Goal: Task Accomplishment & Management: Complete application form

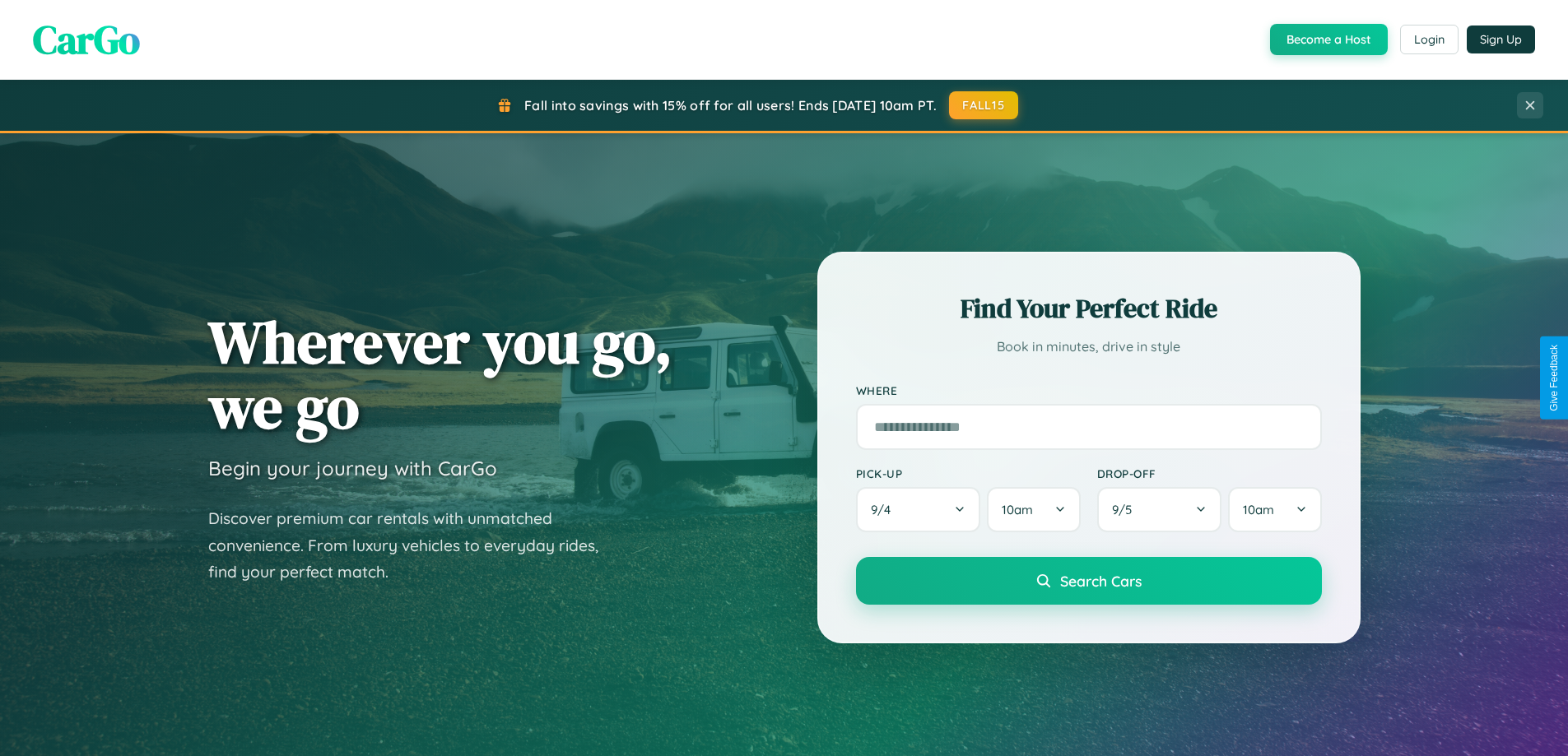
scroll to position [3165, 0]
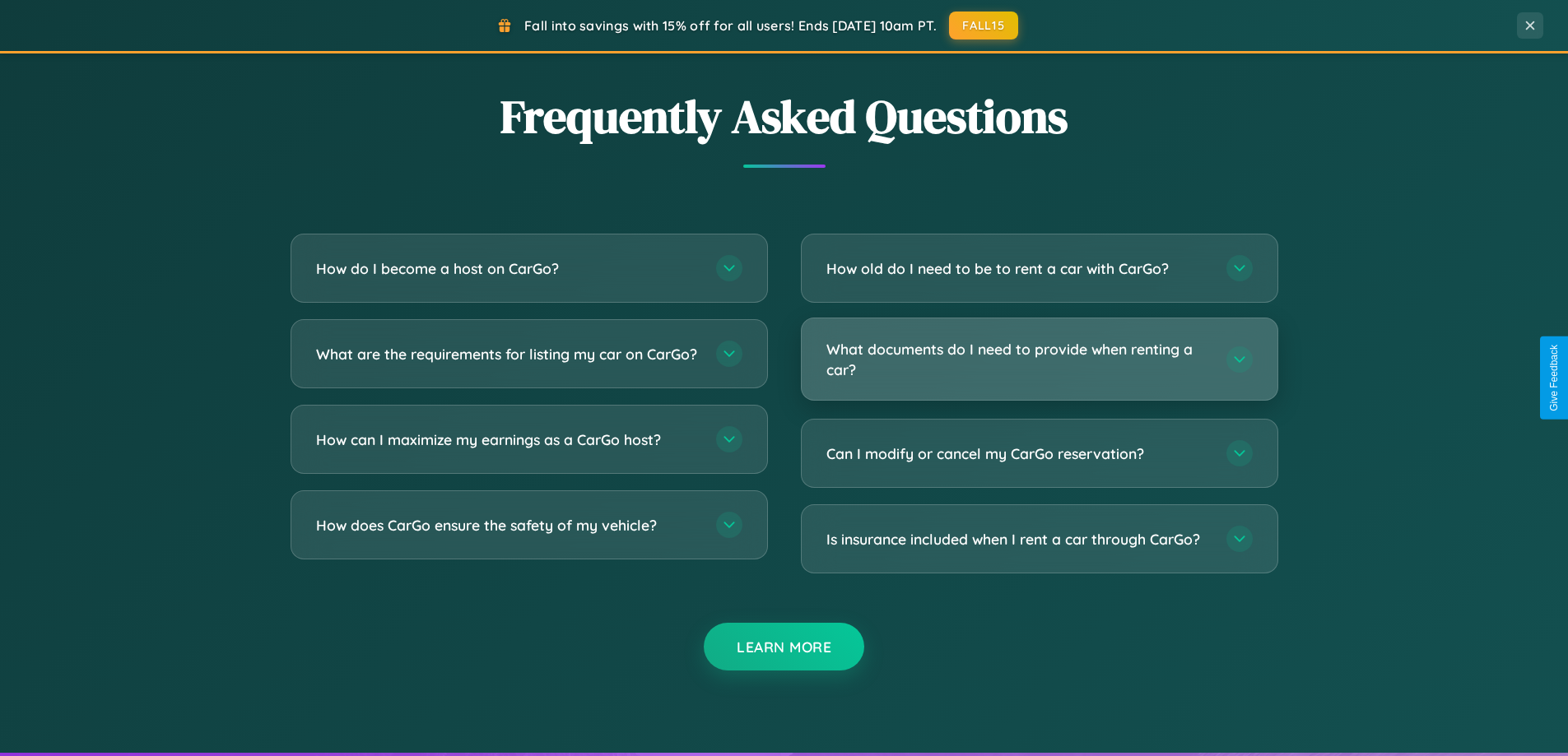
click at [1039, 359] on h3 "What documents do I need to provide when renting a car?" at bounding box center [1018, 359] width 384 height 41
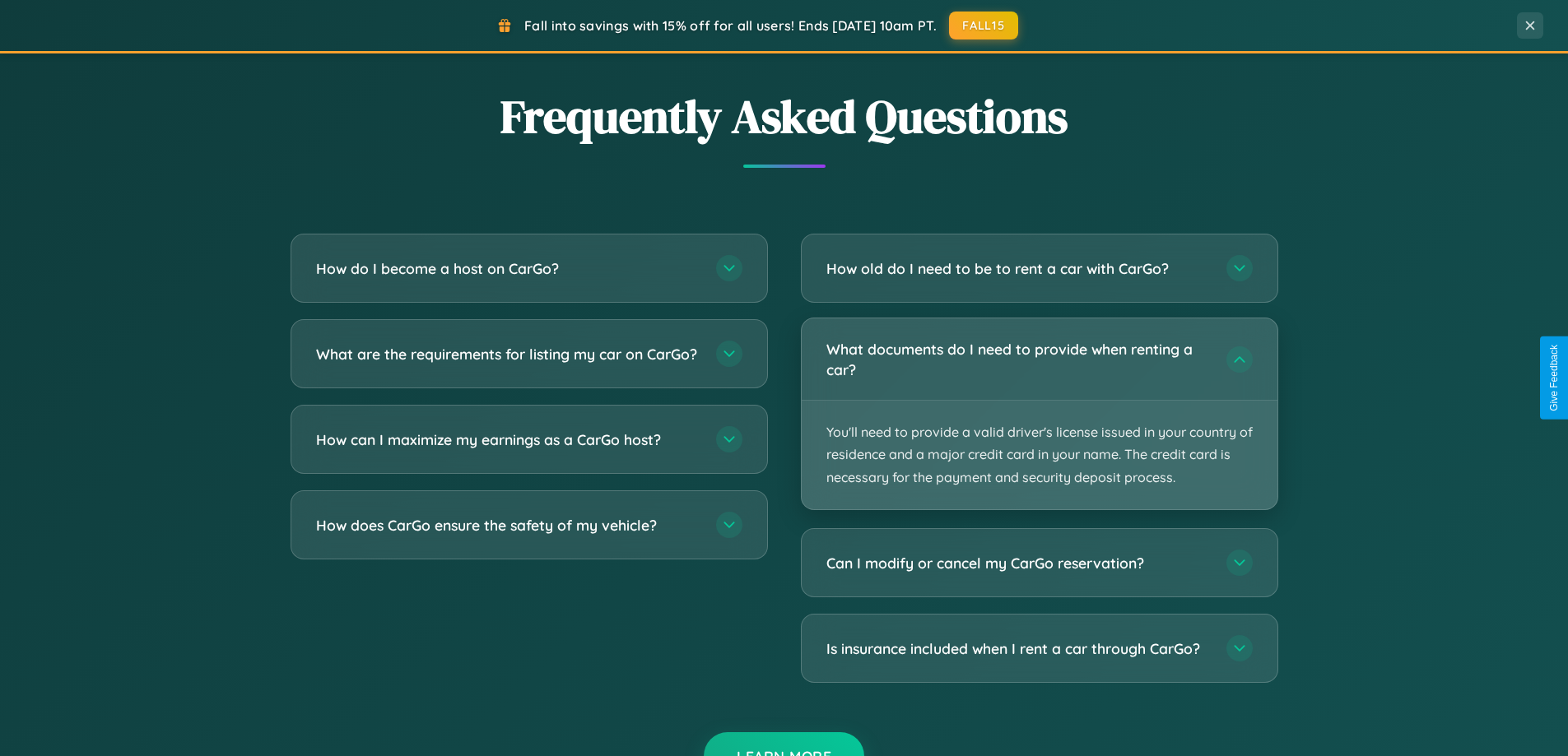
click at [1039, 412] on p "You'll need to provide a valid driver's license issued in your country of resid…" at bounding box center [1040, 455] width 476 height 109
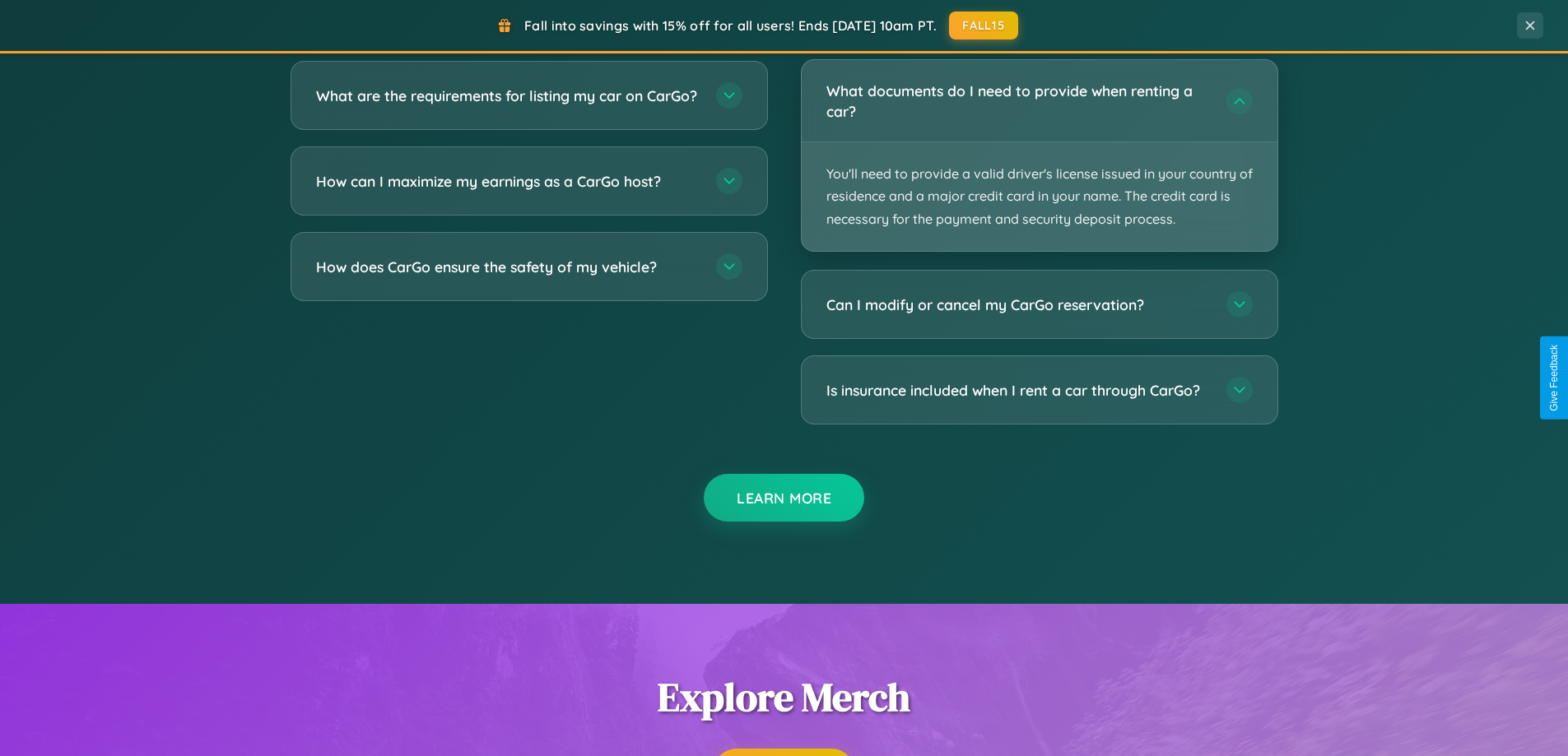
scroll to position [2643, 0]
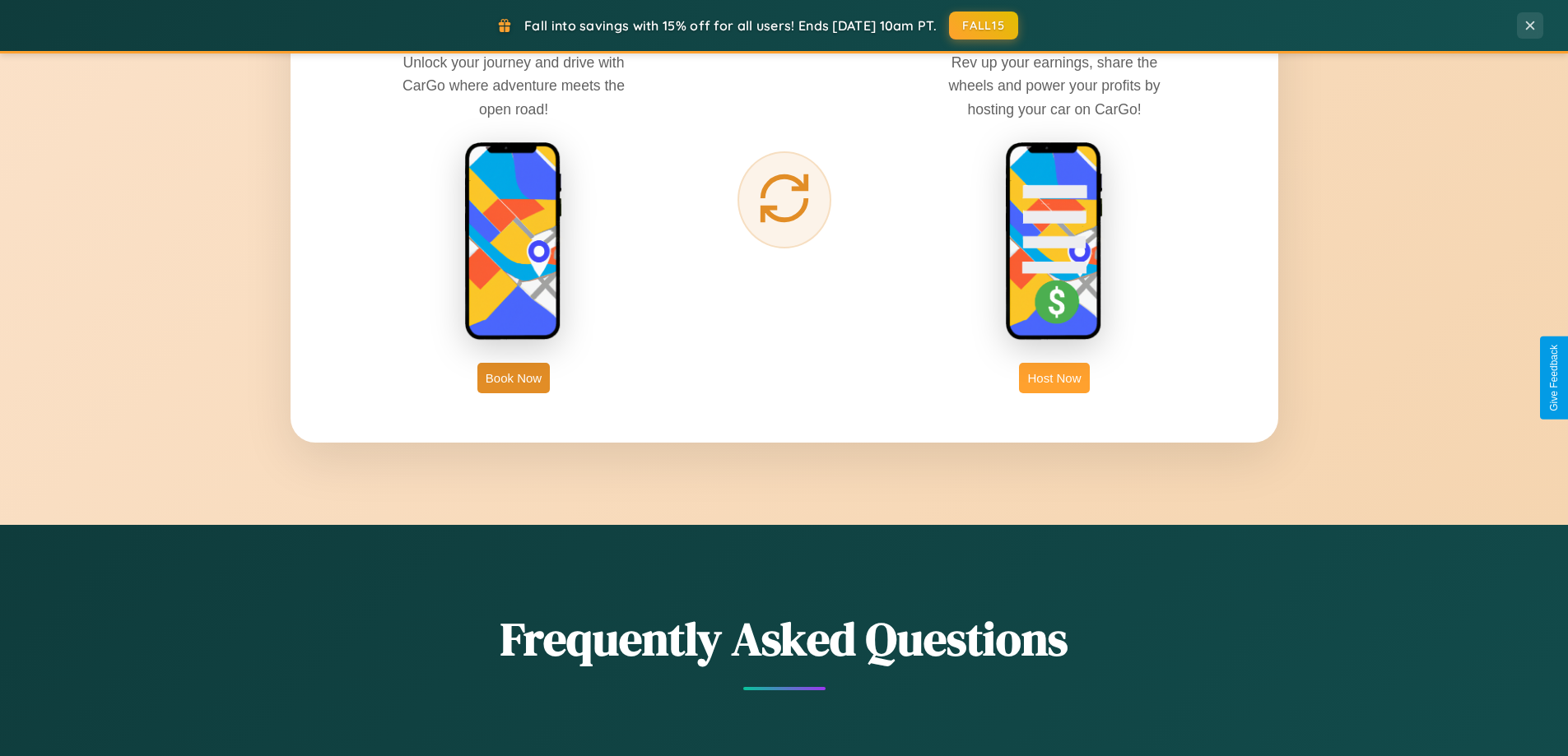
click at [1054, 378] on button "Host Now" at bounding box center [1053, 378] width 70 height 30
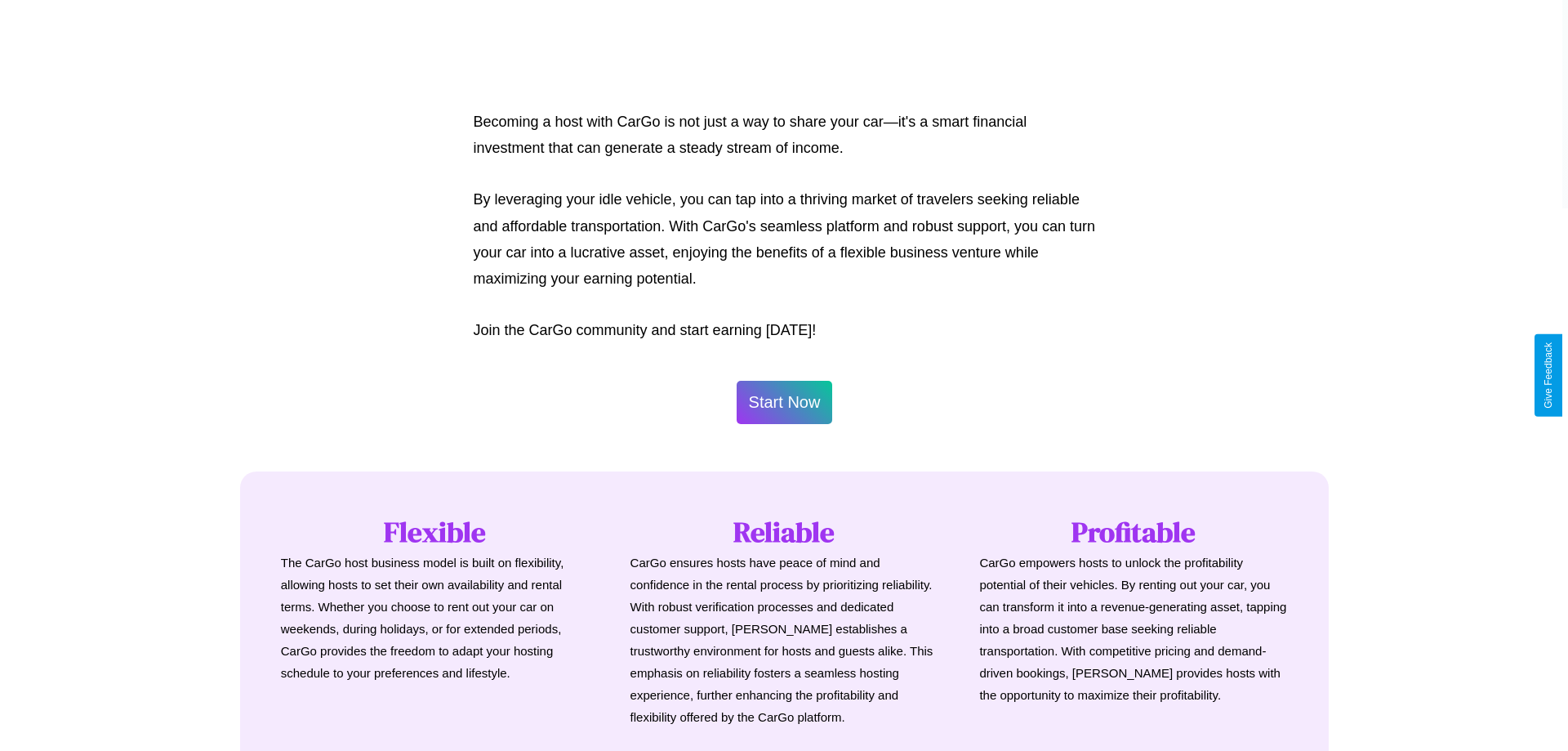
scroll to position [790, 0]
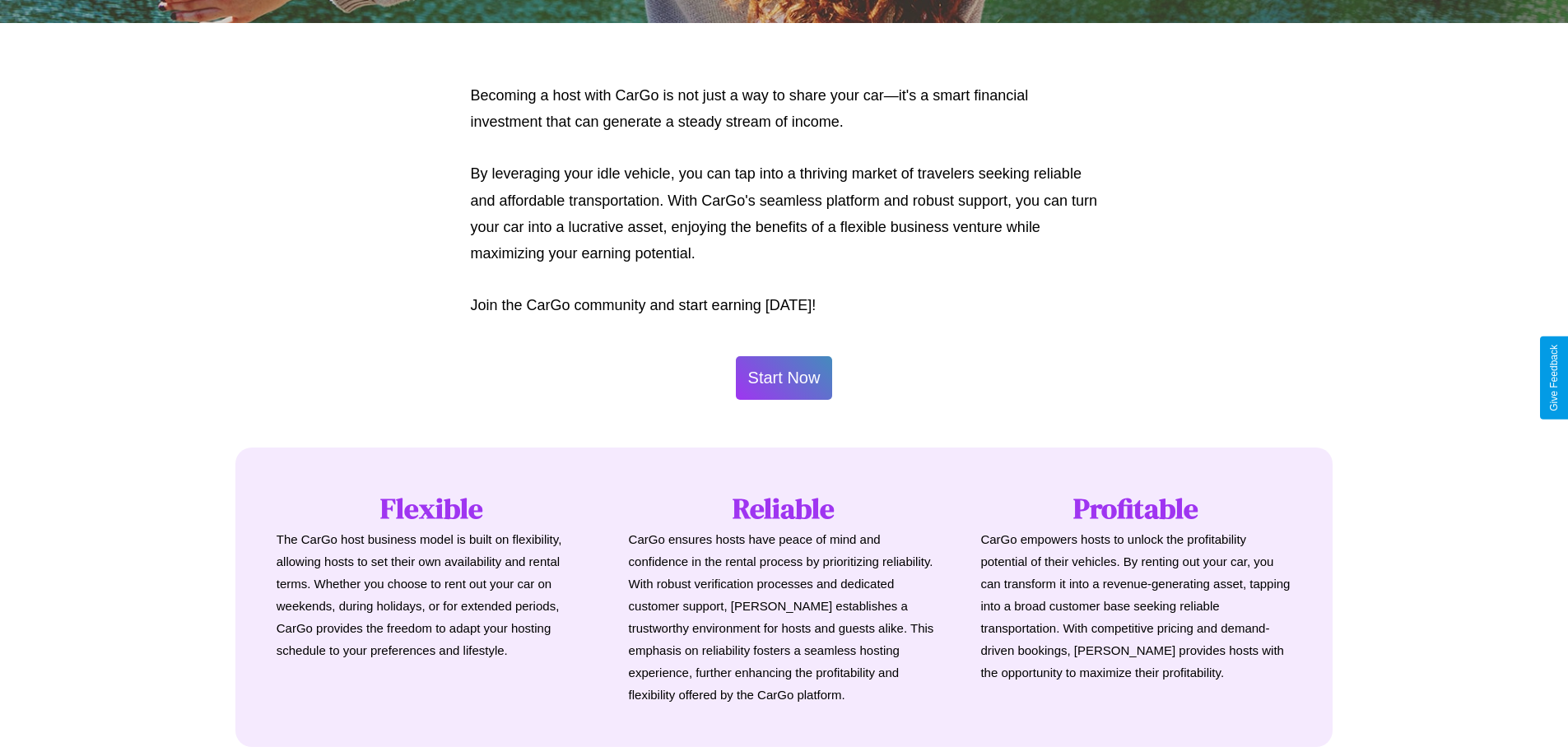
click at [784, 378] on button "Start Now" at bounding box center [784, 378] width 97 height 44
